Goal: Find specific page/section: Find specific page/section

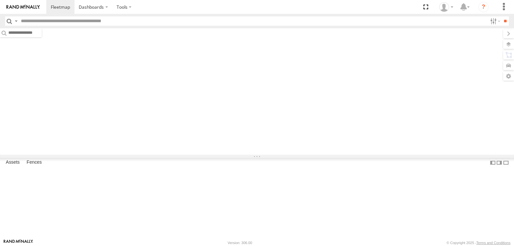
click at [42, 23] on input "text" at bounding box center [252, 20] width 469 height 9
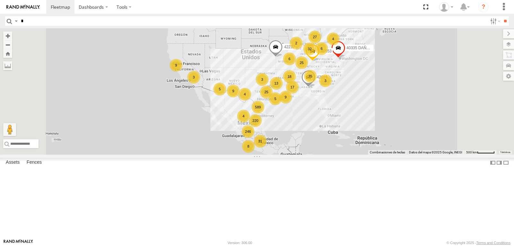
click at [52, 18] on input "*" at bounding box center [252, 20] width 469 height 9
type input "****"
click at [501, 16] on input "**" at bounding box center [504, 20] width 7 height 9
